Goal: Task Accomplishment & Management: Manage account settings

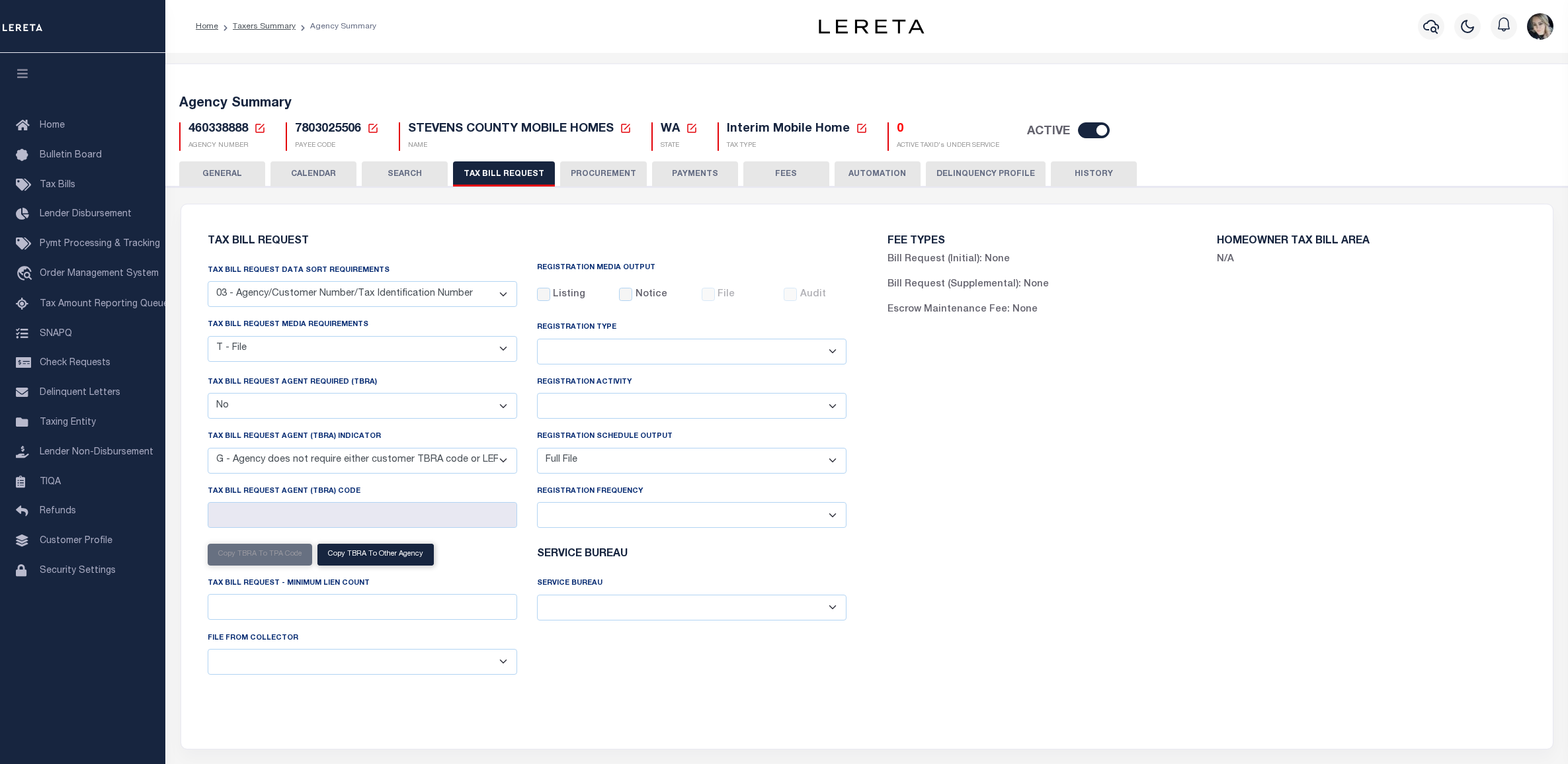
select select "27"
select select "22"
select select "false"
select select "15"
select select "1"
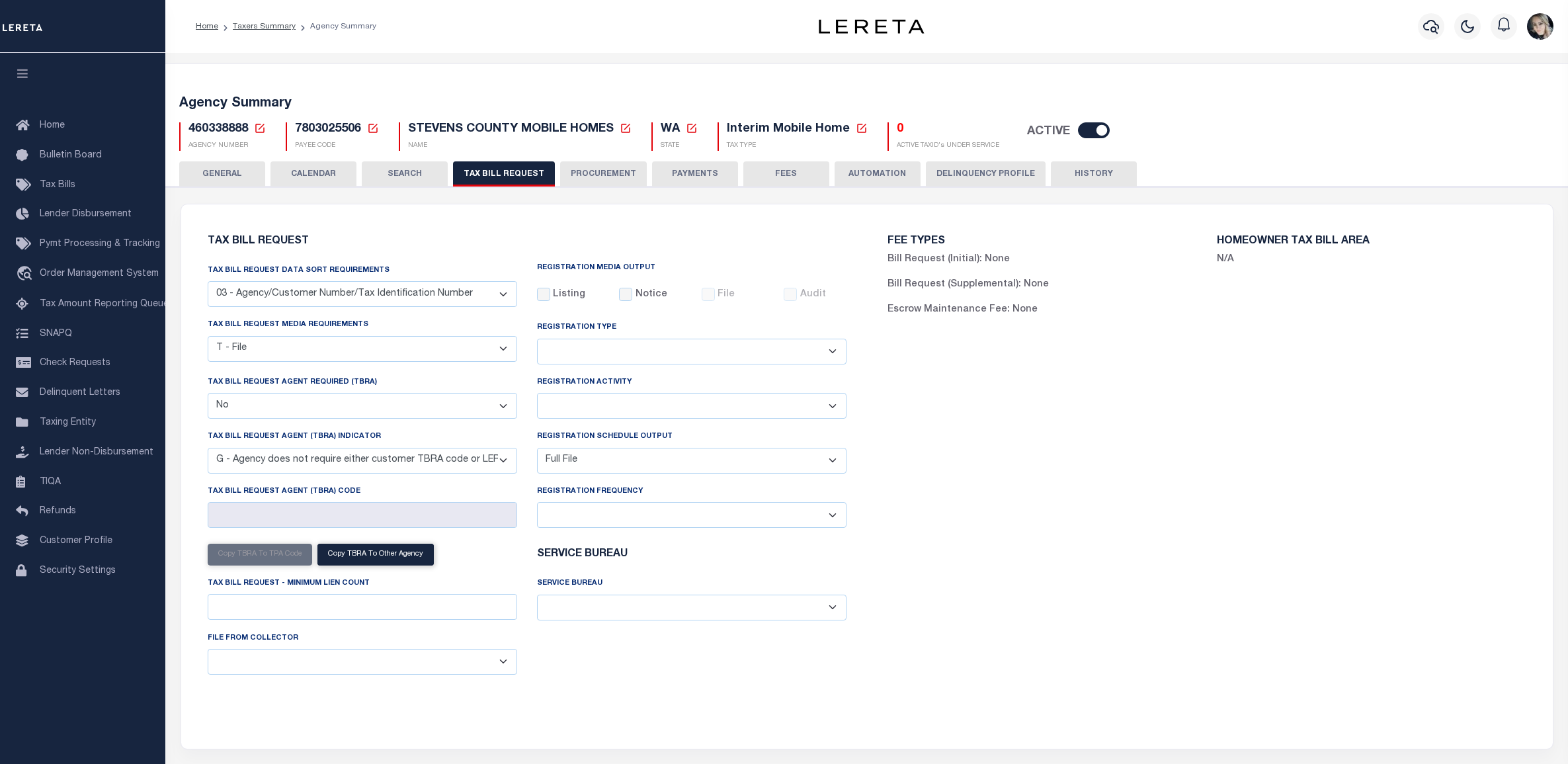
select select
click at [259, 121] on div "460338888 Agency Number Edit Cancel Ok" at bounding box center [867, 131] width 1396 height 39
click at [259, 126] on icon at bounding box center [260, 128] width 12 height 12
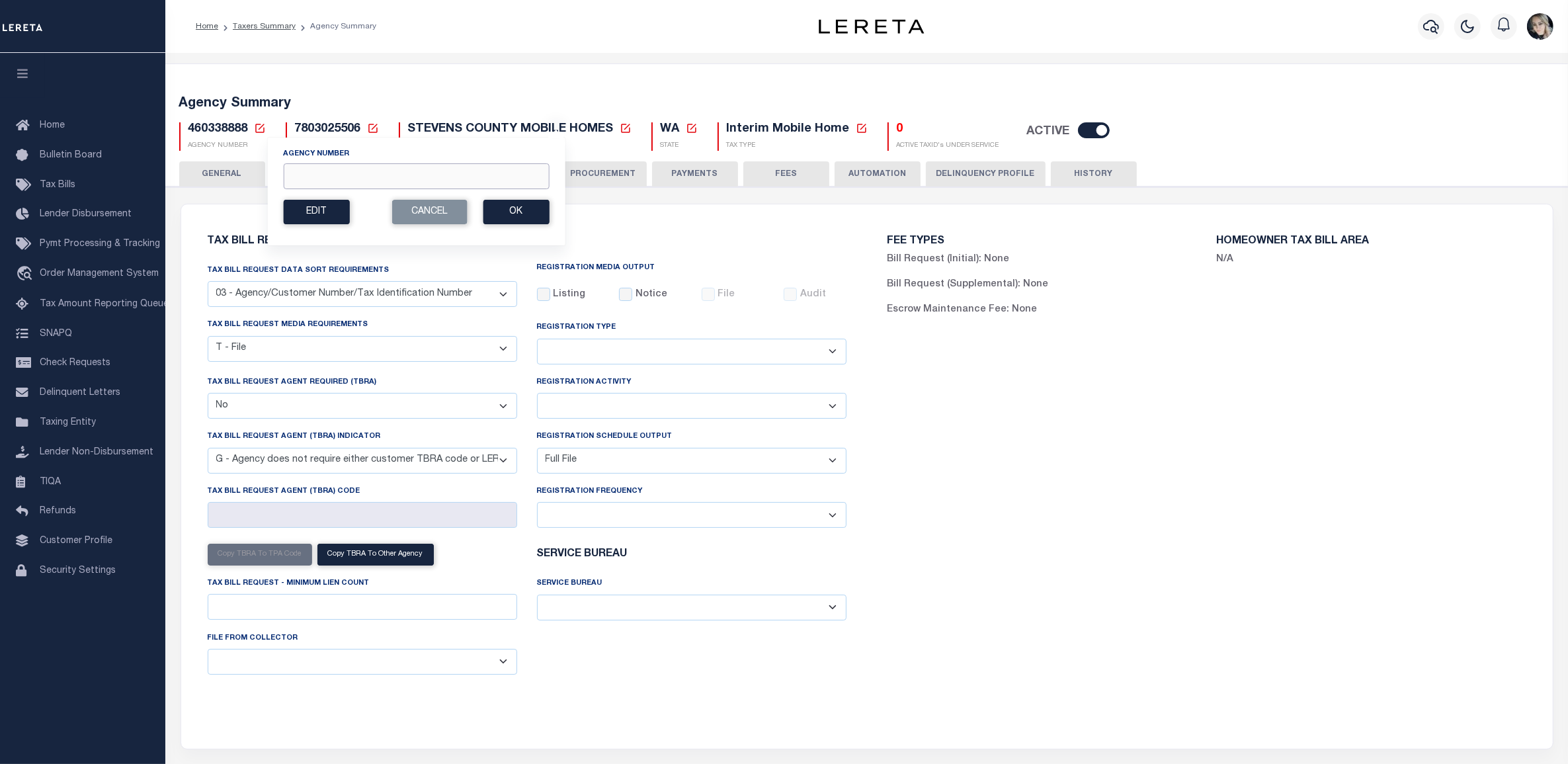
click at [337, 176] on input "Agency Number" at bounding box center [416, 176] width 266 height 26
paste input "241070000"
type input "241070000"
click at [521, 227] on div "Agency Number 241070000 Edit Cancel Ok New Agency Number Cancel Ok" at bounding box center [416, 192] width 299 height 109
drag, startPoint x: 521, startPoint y: 216, endPoint x: 531, endPoint y: 227, distance: 14.9
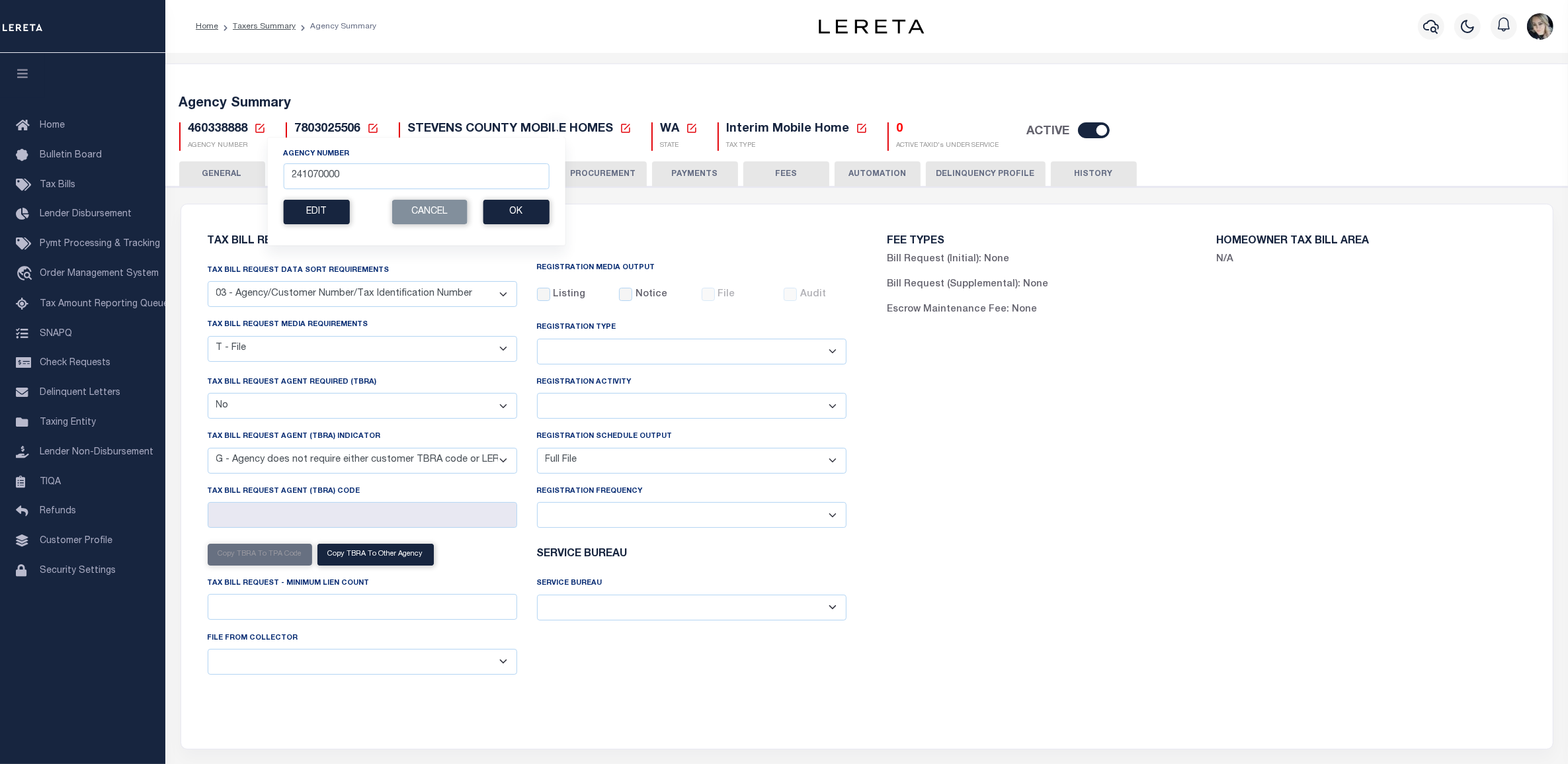
click at [521, 217] on button "Ok" at bounding box center [516, 212] width 67 height 25
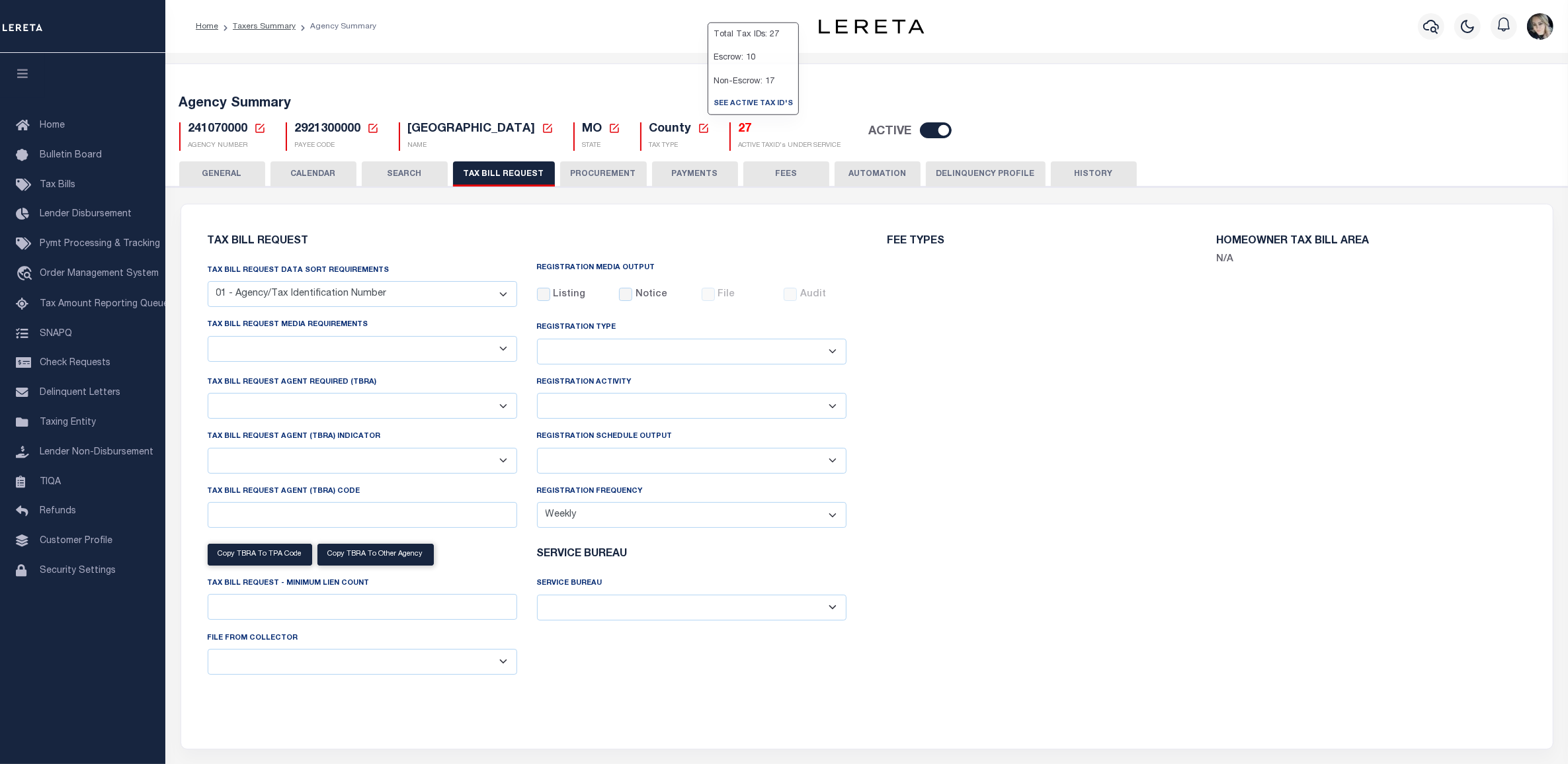
select select "29"
select select "22"
select select "true"
select select "13"
select select "1"
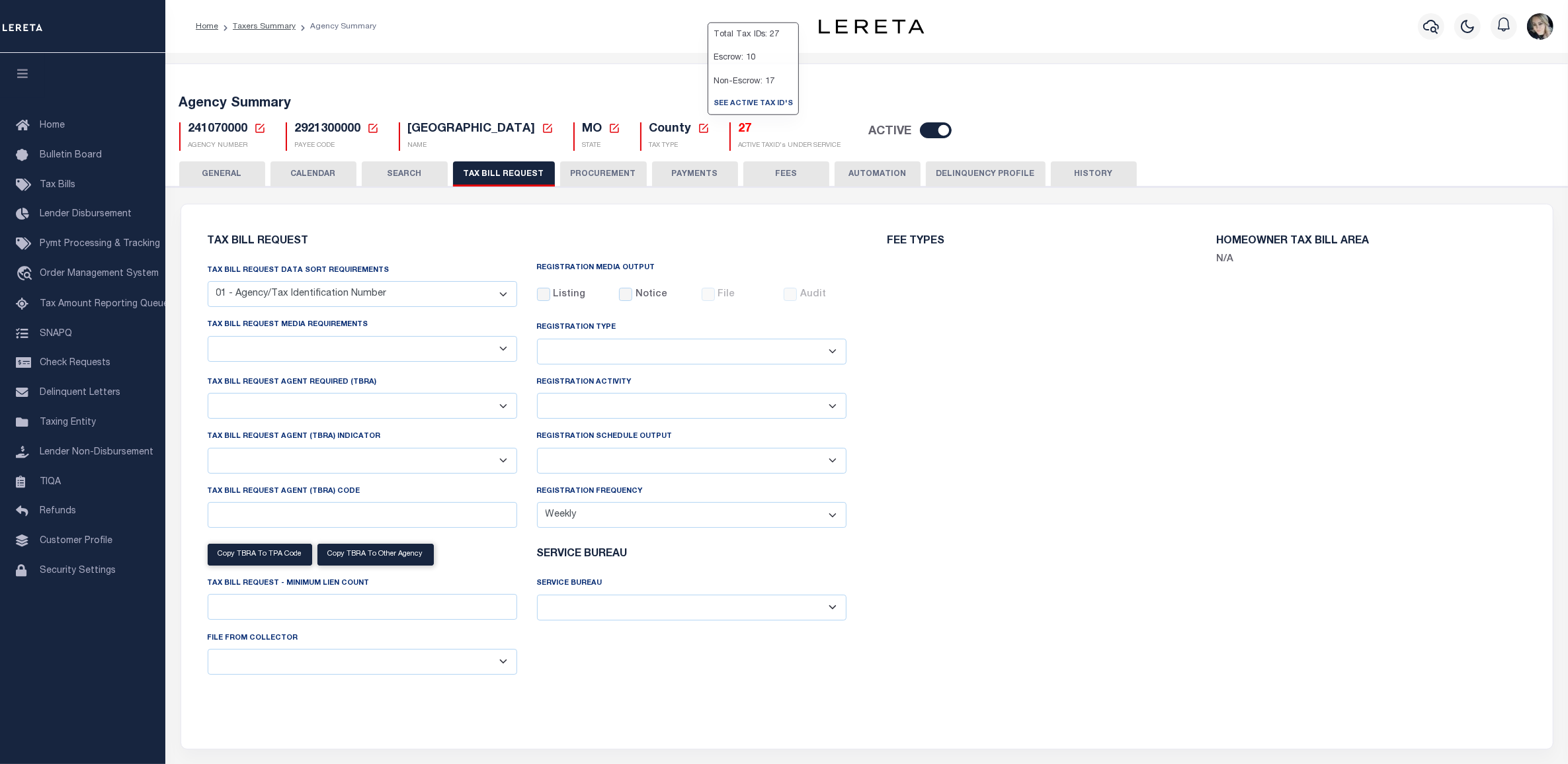
type input "60"
select select
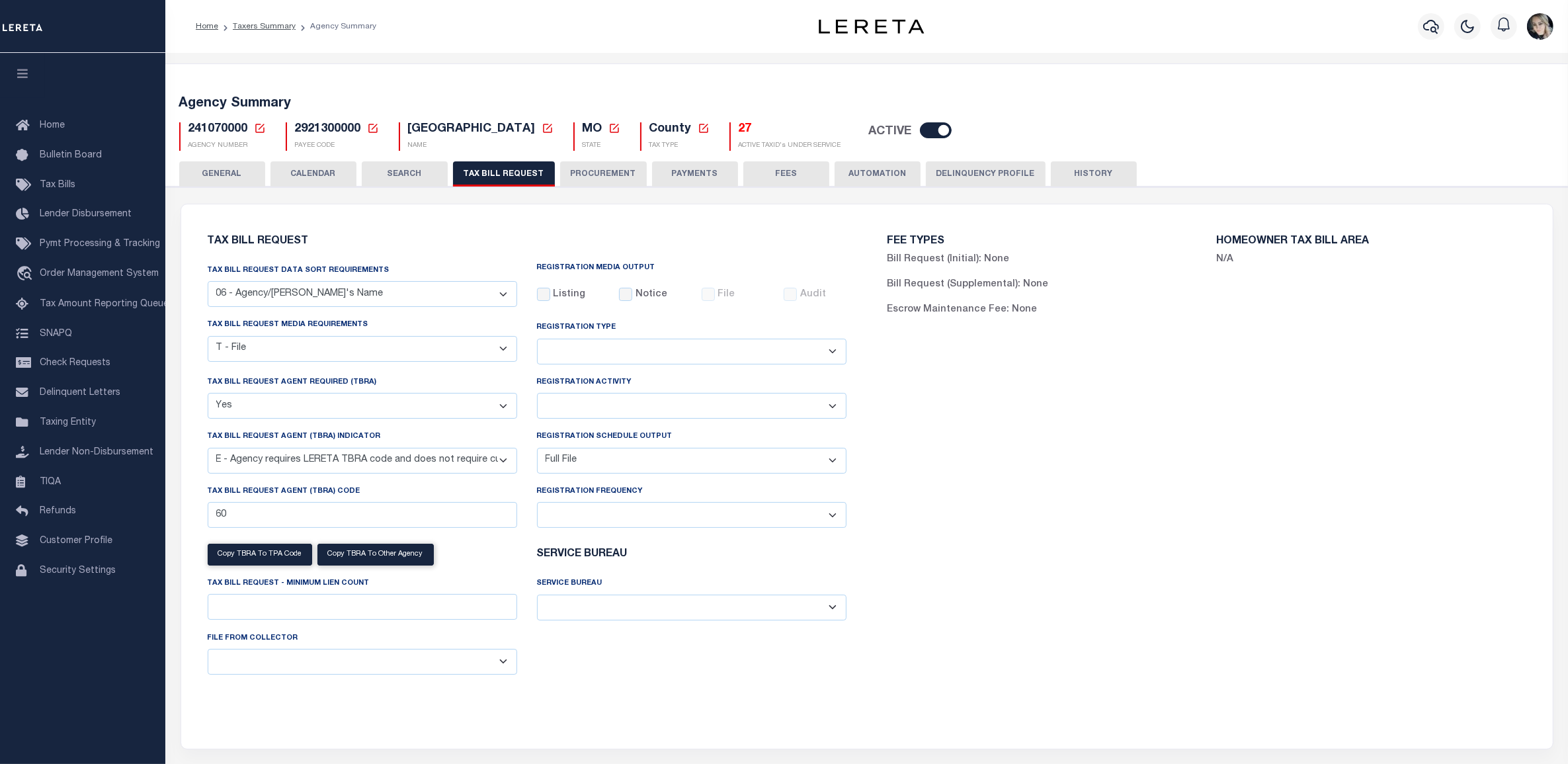
click at [1017, 455] on div "FEE TYPES Bill Request (Initial): None Bill Request (Supplemental): None Escrow…" at bounding box center [1207, 469] width 679 height 497
